Goal: Find specific page/section: Find specific page/section

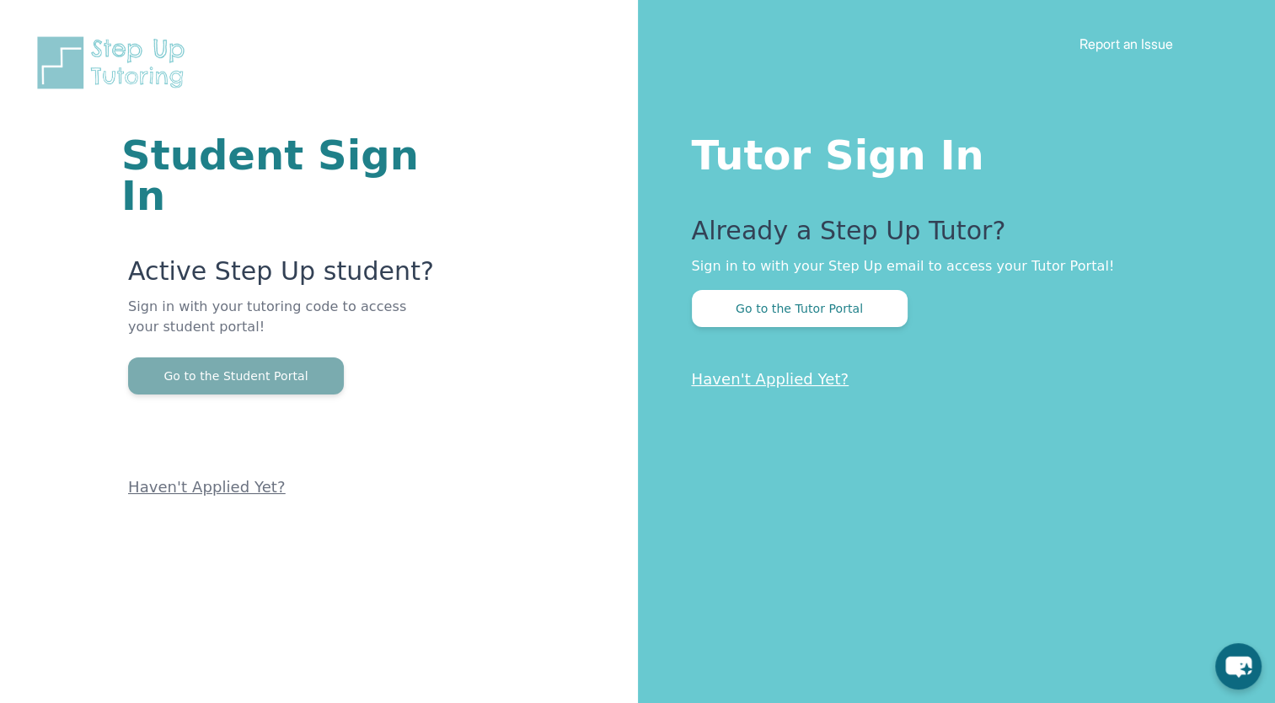
click at [303, 357] on button "Go to the Student Portal" at bounding box center [236, 375] width 216 height 37
drag, startPoint x: 240, startPoint y: 346, endPoint x: 344, endPoint y: 283, distance: 121.4
click at [344, 297] on p "Sign in with your tutoring code to access your student portal!" at bounding box center [282, 327] width 308 height 61
click at [285, 357] on button "Go to the Student Portal" at bounding box center [236, 375] width 216 height 37
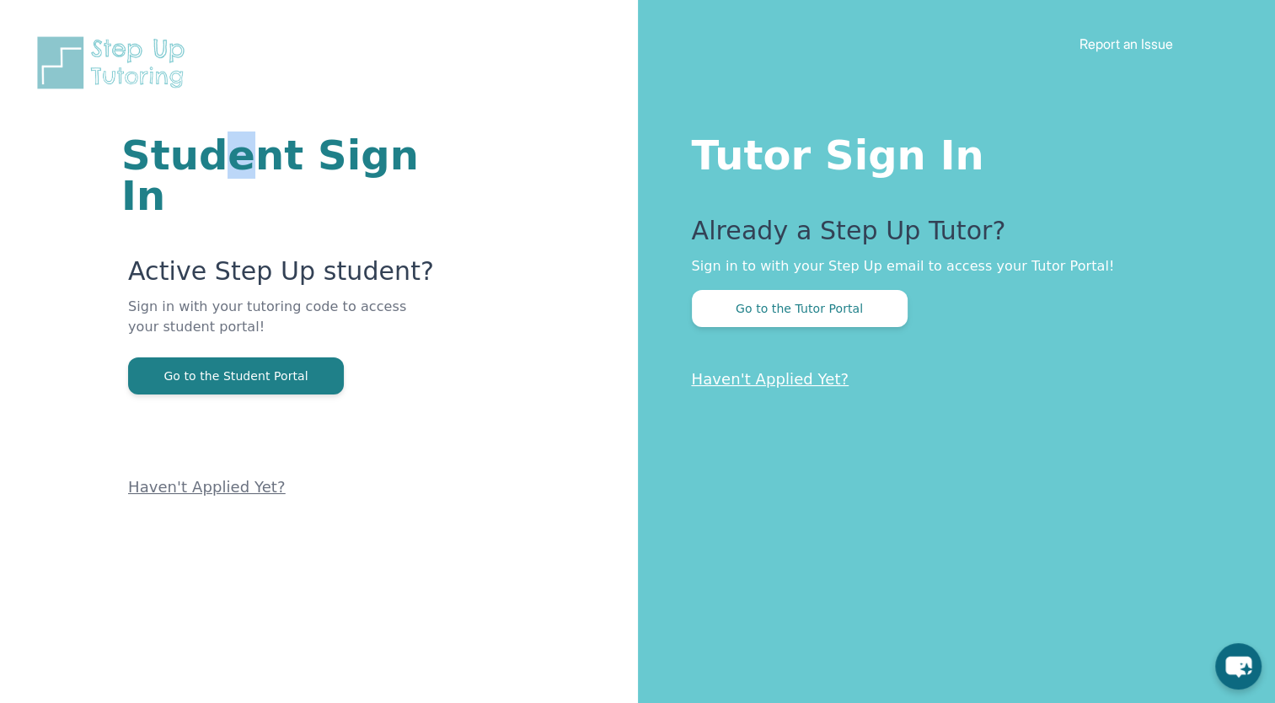
drag, startPoint x: 217, startPoint y: 98, endPoint x: 219, endPoint y: 61, distance: 37.1
click at [219, 61] on div "Student Sign In Active Step Up student? Sign in with your tutoring code to acce…" at bounding box center [318, 249] width 503 height 499
click at [297, 653] on div "Student Sign In Active Step Up student? Sign in with your tutoring code to acce…" at bounding box center [319, 351] width 638 height 703
click at [297, 656] on div "Student Sign In Active Step Up student? Sign in with your tutoring code to acce…" at bounding box center [319, 351] width 638 height 703
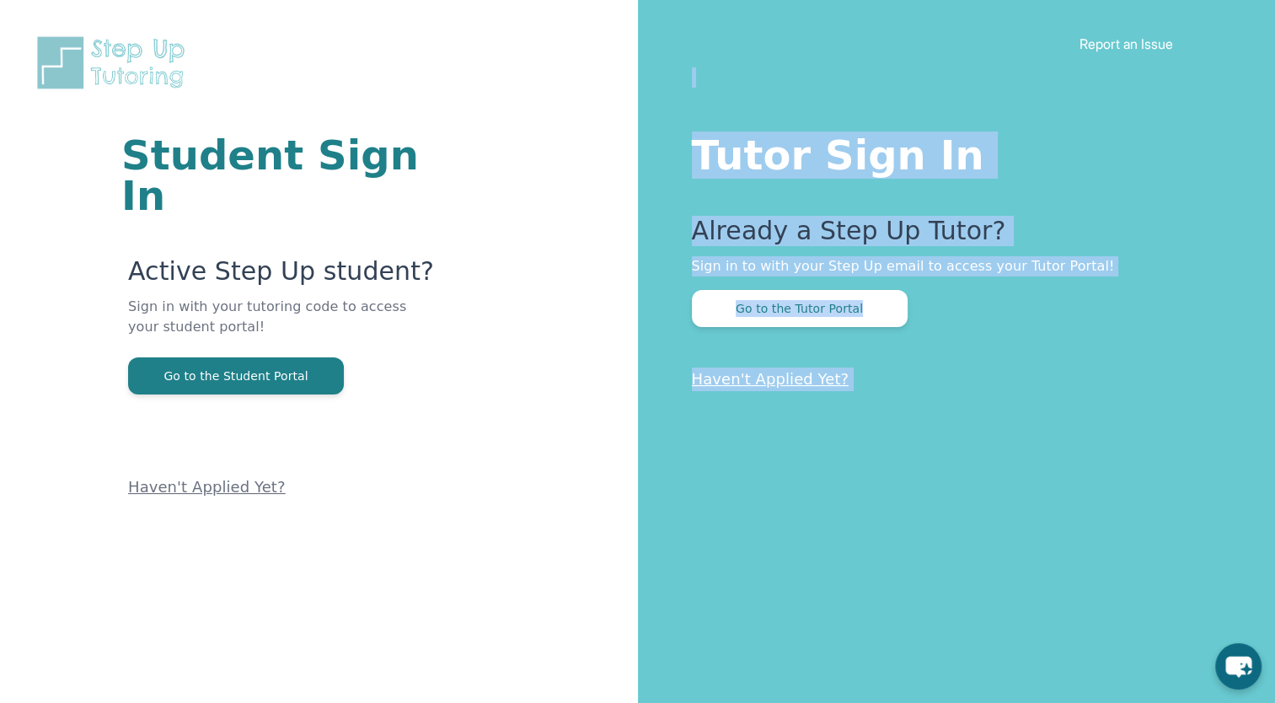
scroll to position [101, 0]
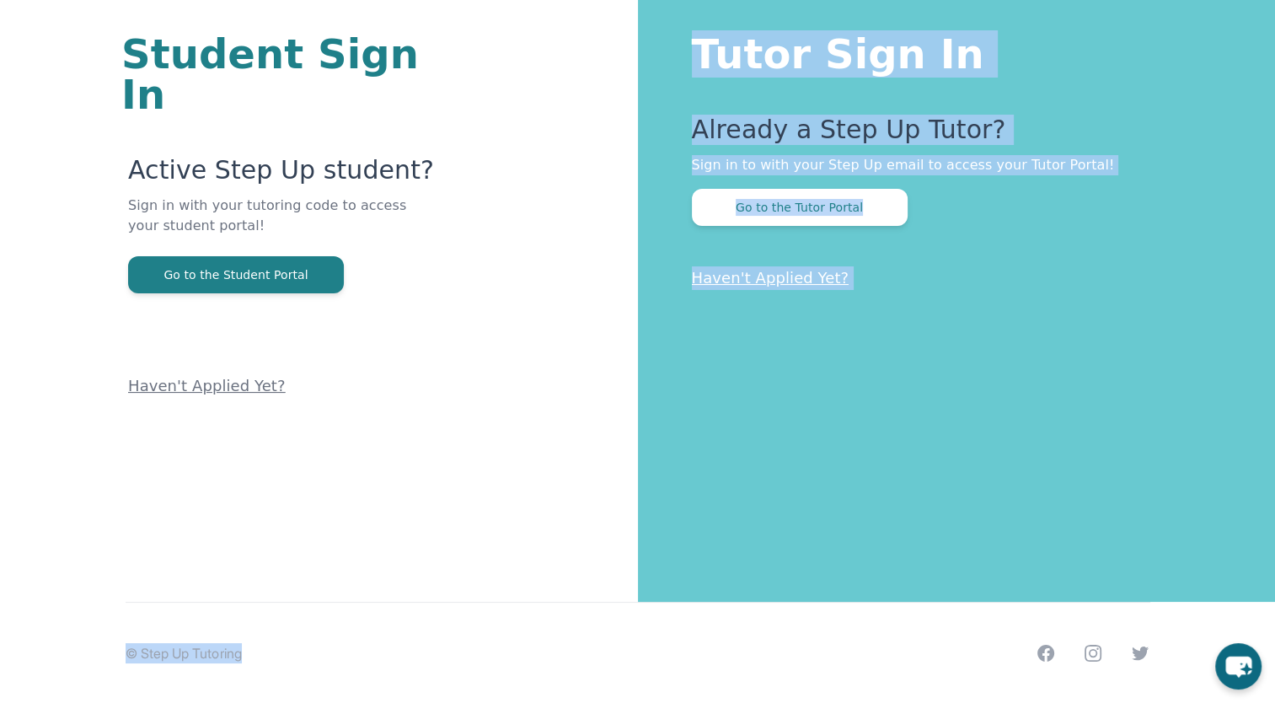
drag, startPoint x: 296, startPoint y: 656, endPoint x: 577, endPoint y: 676, distance: 282.2
click at [577, 676] on div "Report an Issue Student Sign In Active Step Up student? Sign in with your tutor…" at bounding box center [637, 301] width 1275 height 805
click at [543, 654] on div "© Step Up Tutoring Facebook Instagram Twitter" at bounding box center [638, 653] width 1025 height 102
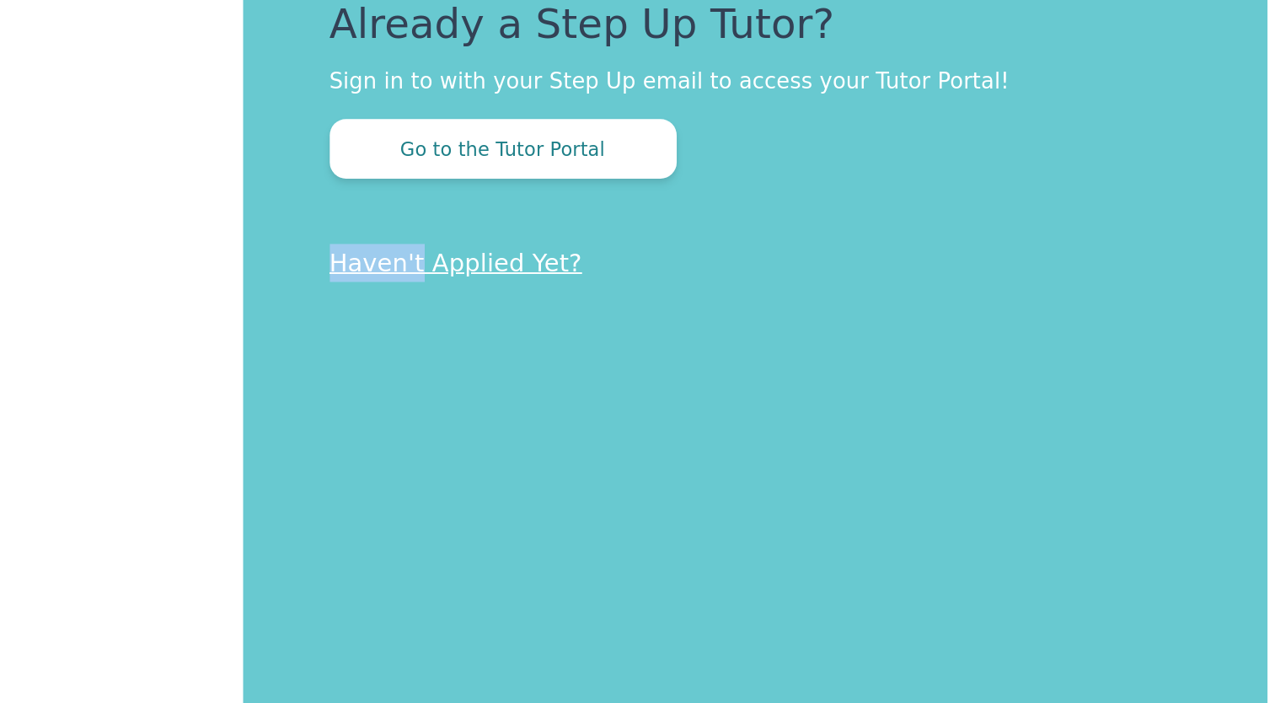
scroll to position [61, 0]
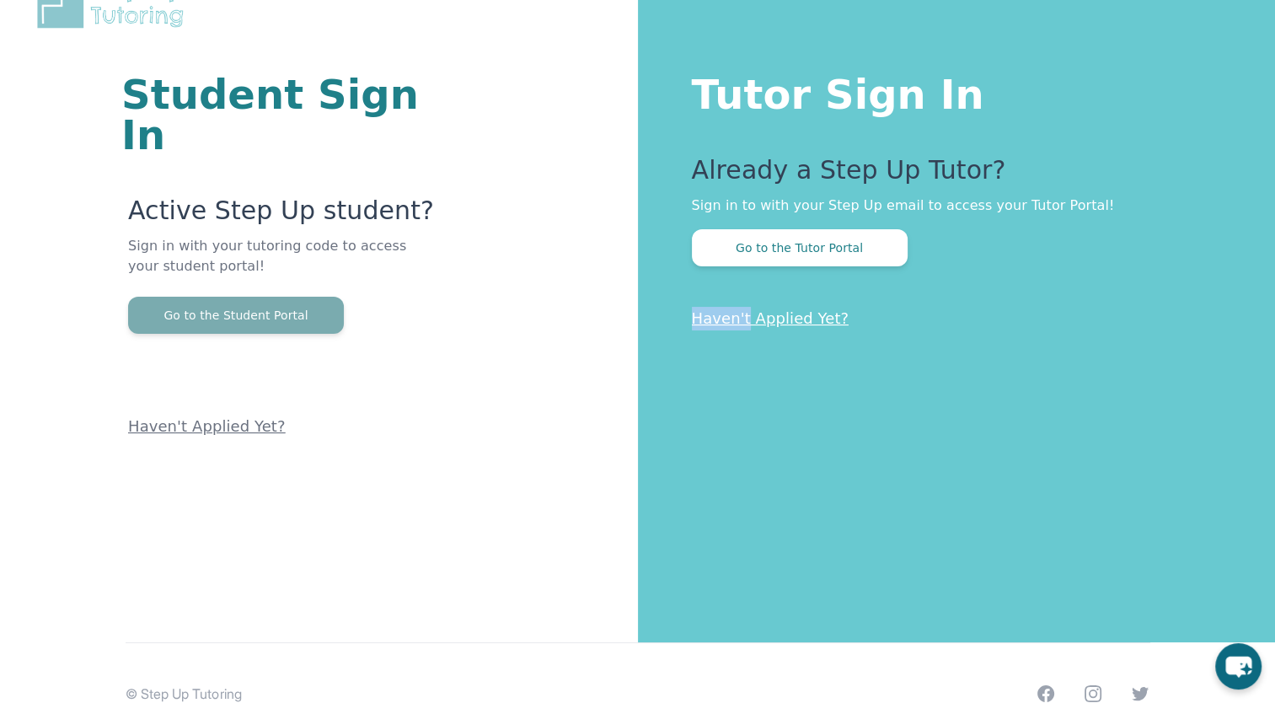
click at [270, 297] on button "Go to the Student Portal" at bounding box center [236, 315] width 216 height 37
